Goal: Check status: Check status

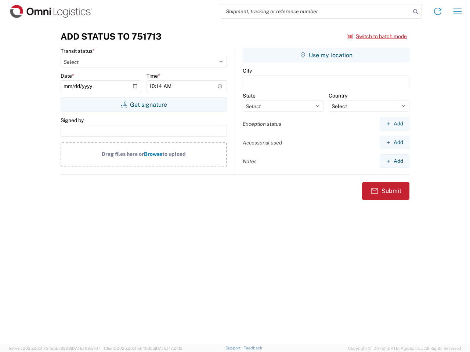
click at [315, 11] on input "search" at bounding box center [315, 11] width 190 height 14
click at [416, 12] on icon at bounding box center [415, 12] width 10 height 10
click at [438, 11] on icon at bounding box center [438, 12] width 12 height 12
click at [457, 11] on icon "button" at bounding box center [457, 11] width 8 height 6
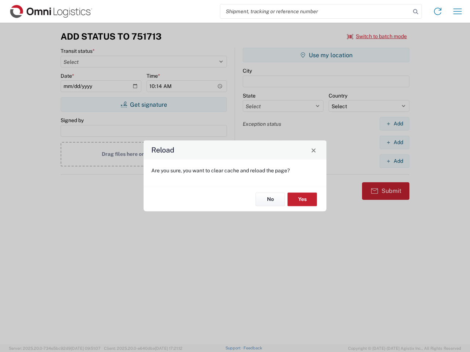
click at [144, 105] on div "Reload Are you sure, you want to clear cache and reload the page? No Yes" at bounding box center [235, 176] width 470 height 352
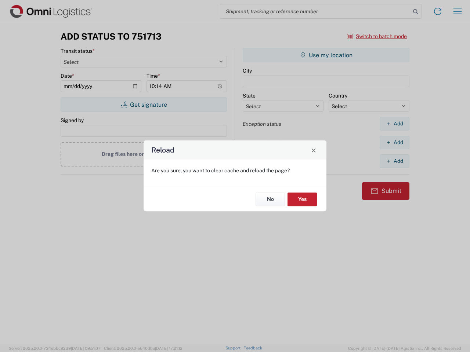
click at [326, 55] on div "Reload Are you sure, you want to clear cache and reload the page? No Yes" at bounding box center [235, 176] width 470 height 352
click at [394, 124] on div "Reload Are you sure, you want to clear cache and reload the page? No Yes" at bounding box center [235, 176] width 470 height 352
click at [394, 142] on div "Reload Are you sure, you want to clear cache and reload the page? No Yes" at bounding box center [235, 176] width 470 height 352
click at [394, 161] on div "Reload Are you sure, you want to clear cache and reload the page? No Yes" at bounding box center [235, 176] width 470 height 352
